Goal: Transaction & Acquisition: Purchase product/service

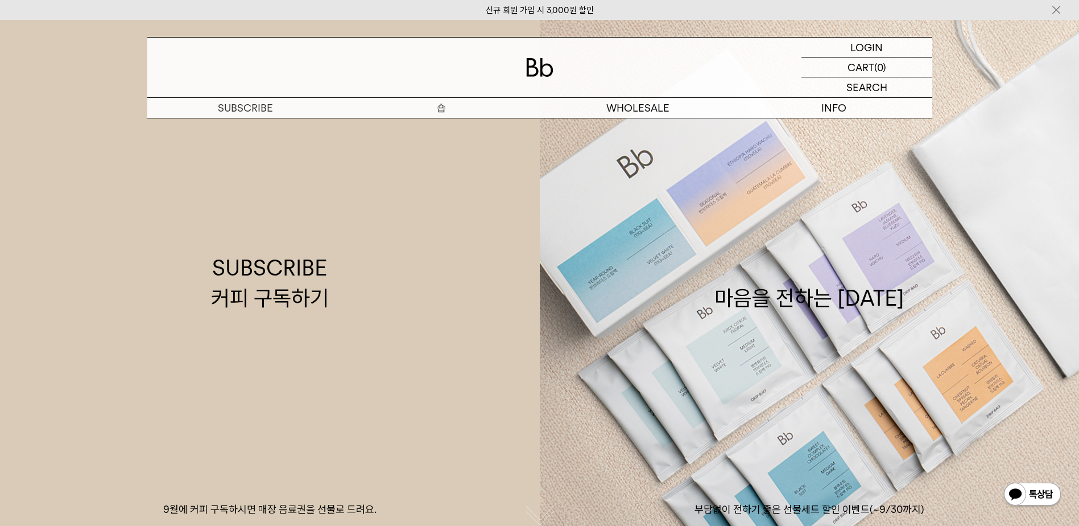
click at [434, 112] on p "숍" at bounding box center [442, 108] width 196 height 20
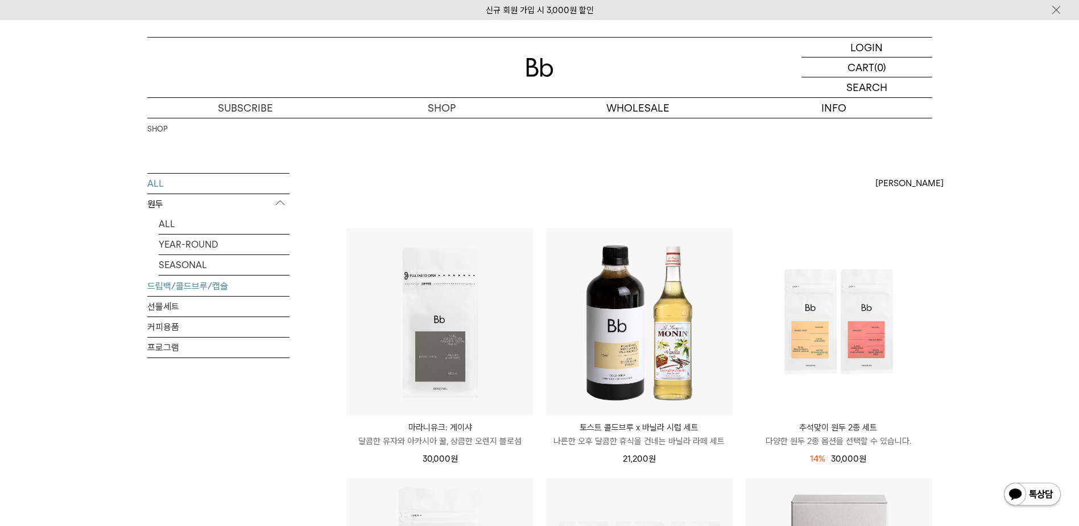
click at [199, 286] on link "드립백/콜드브루/캡슐" at bounding box center [218, 286] width 142 height 20
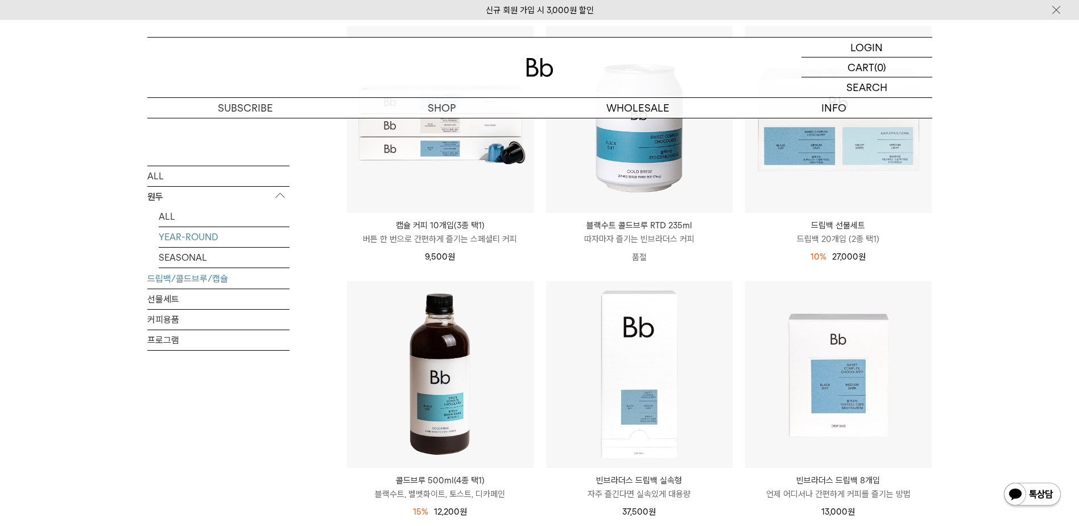
scroll to position [451, 0]
click at [203, 235] on link "YEAR-ROUND" at bounding box center [224, 236] width 131 height 20
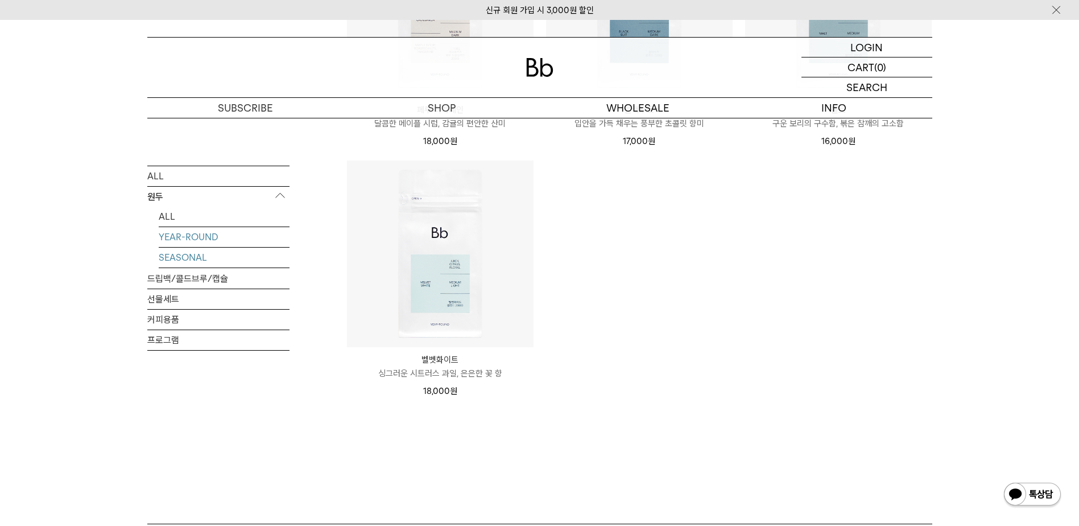
click at [176, 261] on link "SEASONAL" at bounding box center [224, 257] width 131 height 20
